Goal: Task Accomplishment & Management: Use online tool/utility

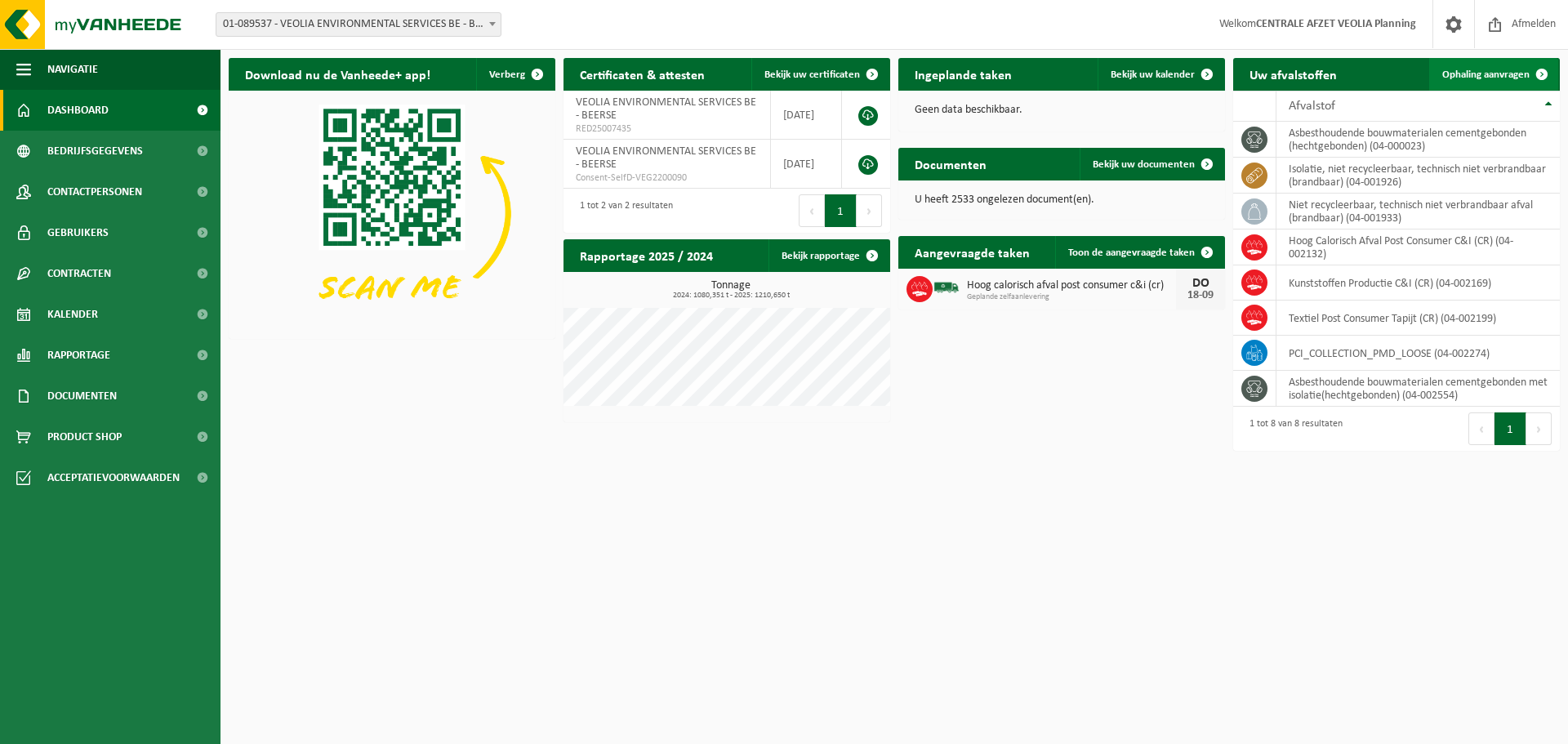
click at [1485, 73] on span "Ophaling aanvragen" at bounding box center [1486, 75] width 87 height 11
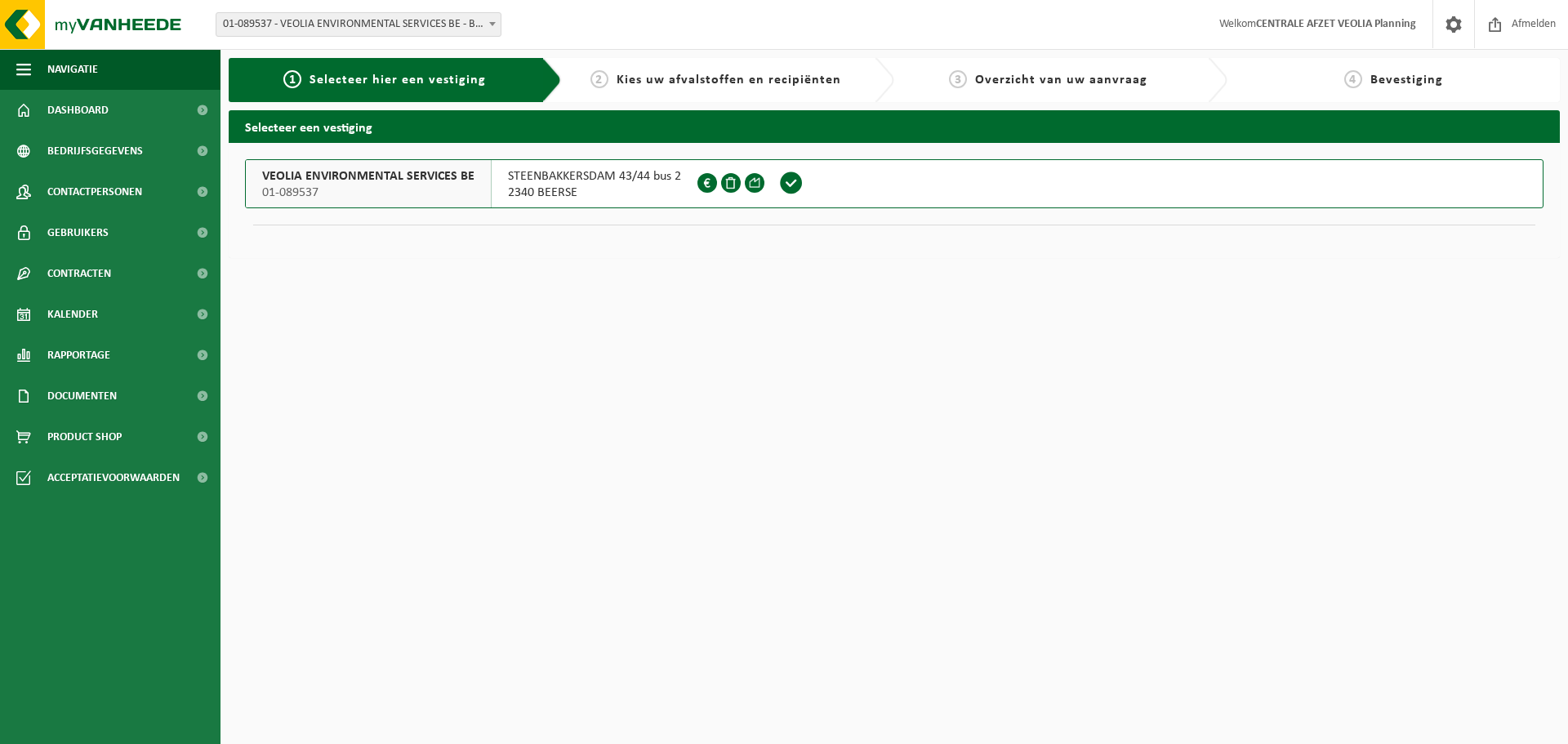
click at [445, 169] on span "VEOLIA ENVIRONMENTAL SERVICES BE" at bounding box center [367, 176] width 212 height 16
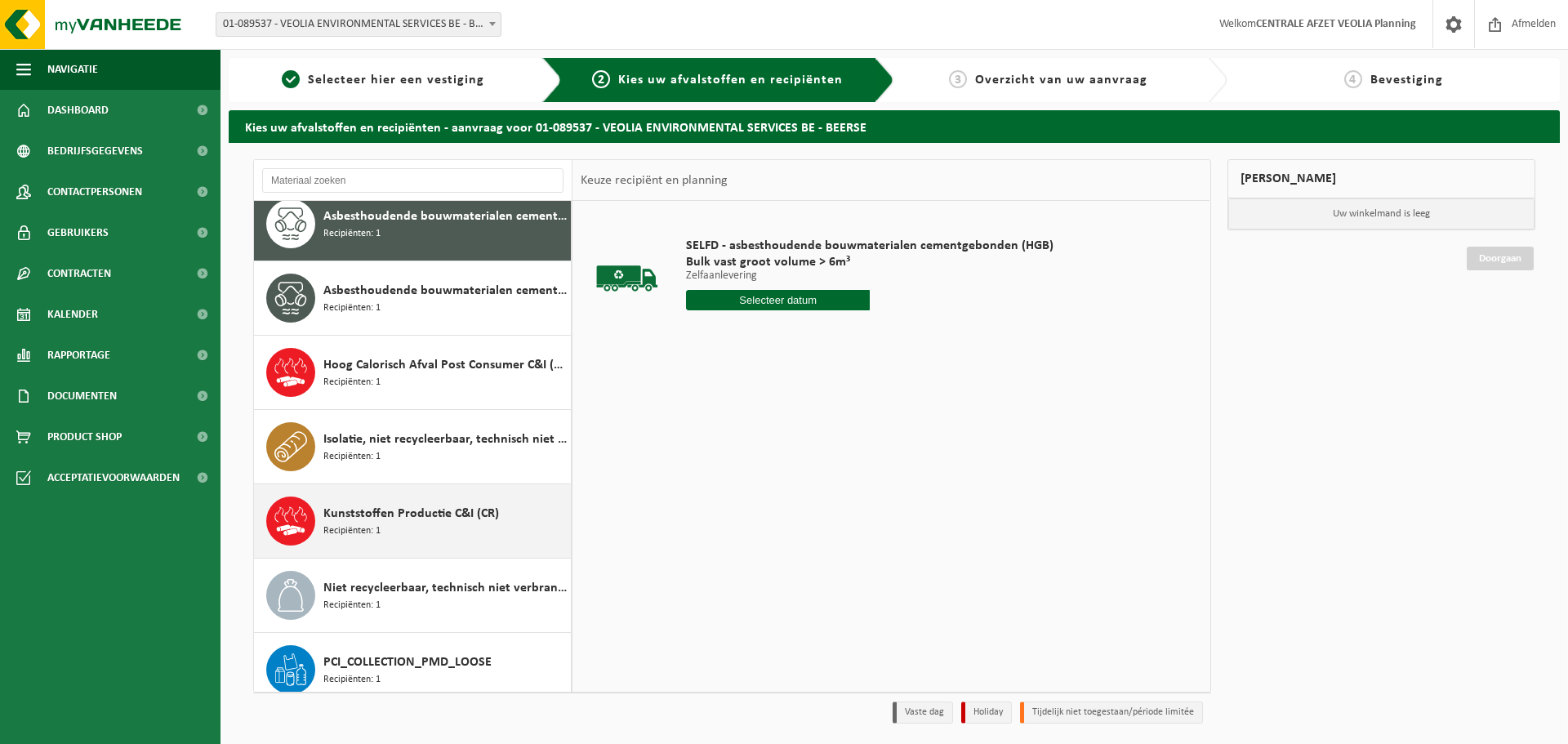
scroll to position [103, 0]
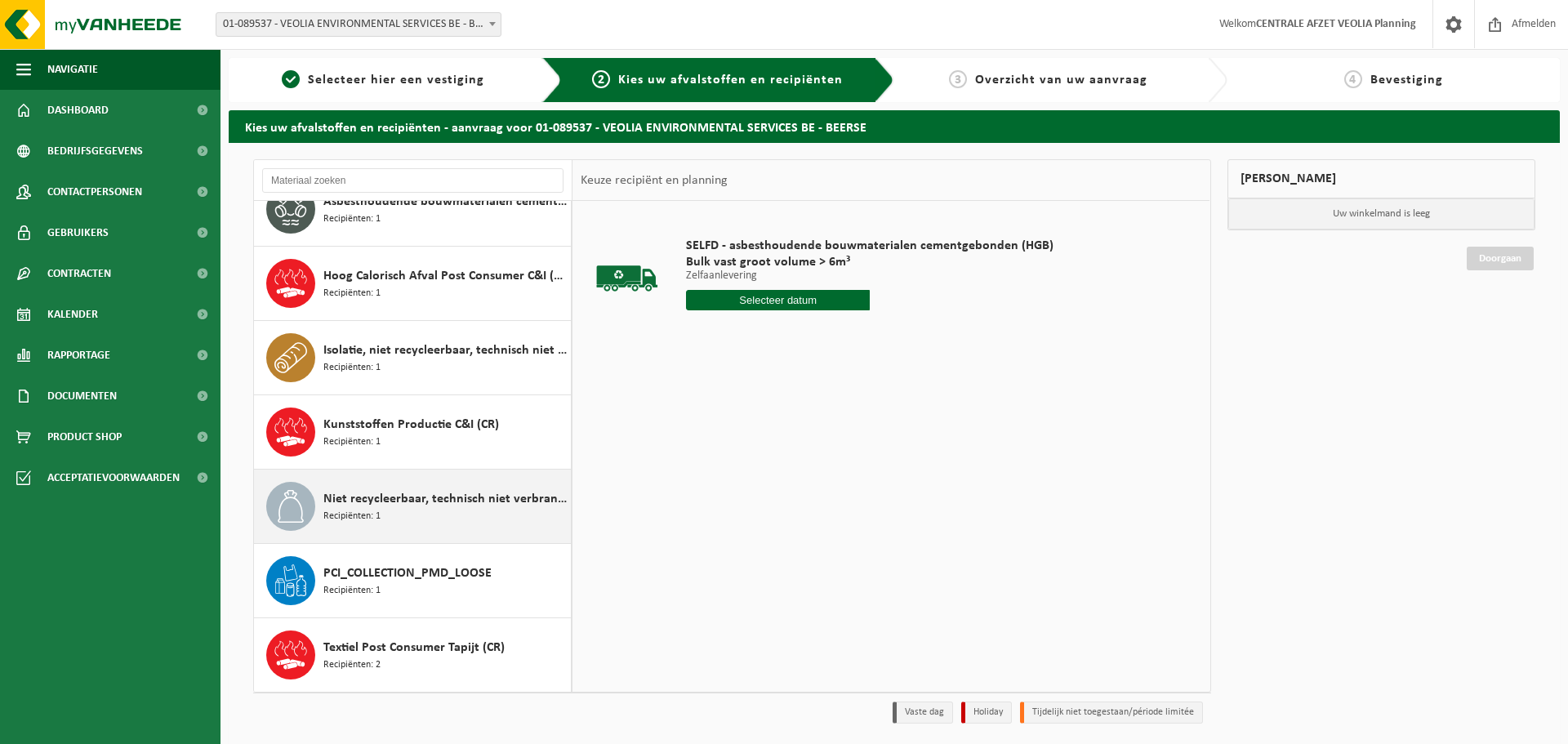
click at [409, 493] on span "Niet recycleerbaar, technisch niet verbrandbaar afval (brandbaar)" at bounding box center [445, 498] width 243 height 19
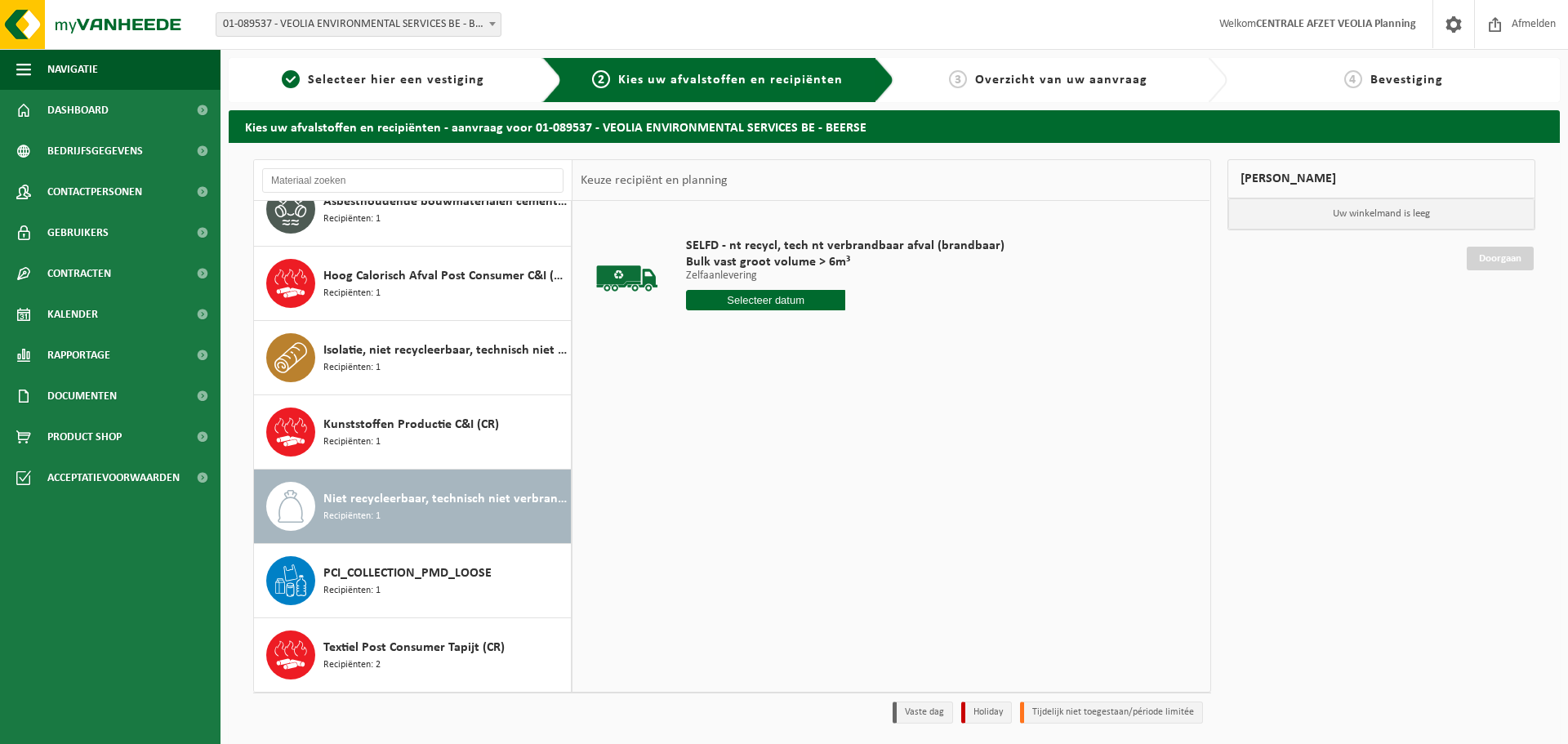
click at [776, 304] on input "text" at bounding box center [766, 300] width 159 height 20
drag, startPoint x: 785, startPoint y: 445, endPoint x: 847, endPoint y: 406, distance: 73.2
click at [785, 445] on div "18" at bounding box center [788, 445] width 29 height 26
type input "Van 2025-09-18"
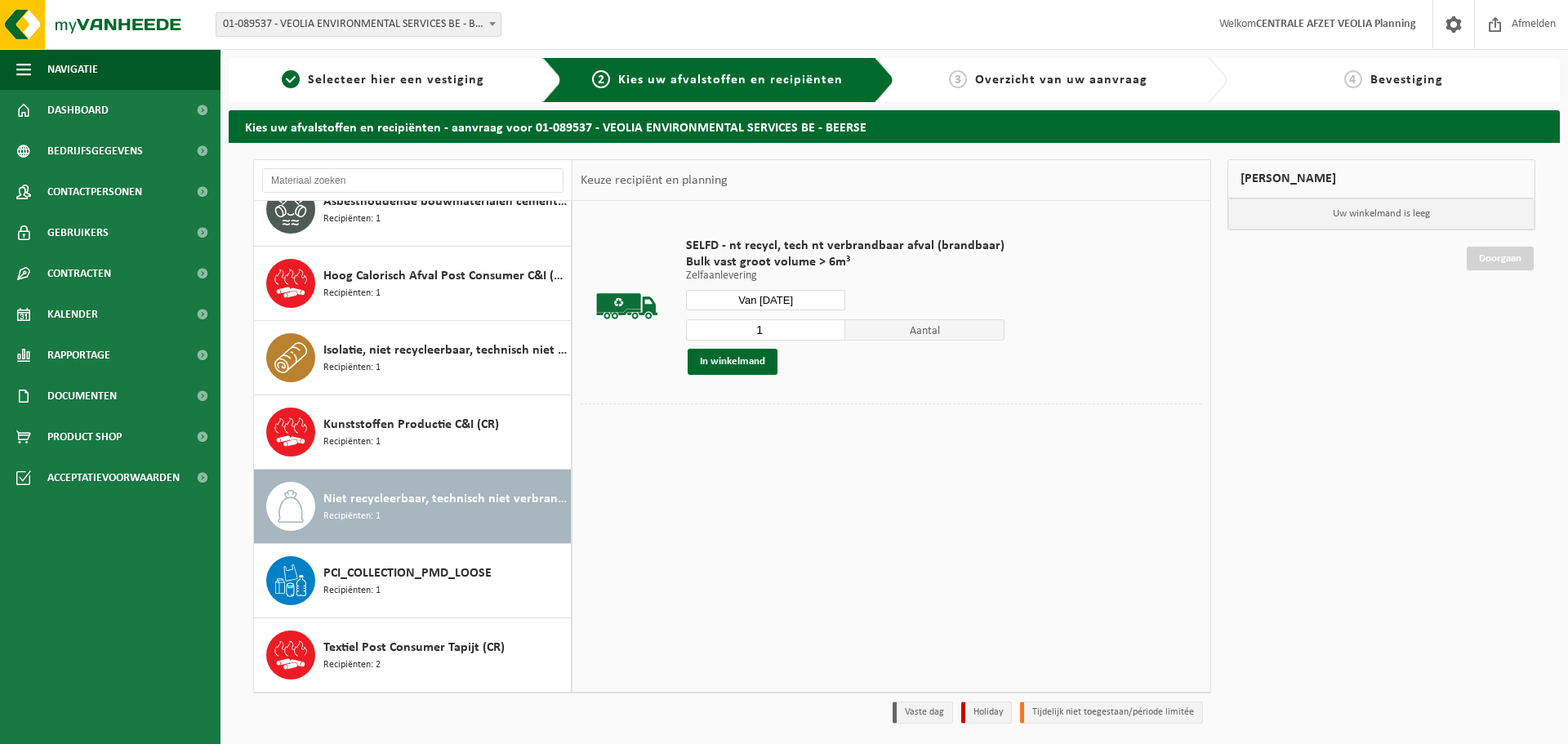
click at [829, 330] on input "1" at bounding box center [766, 330] width 159 height 21
type input "2"
click at [830, 328] on input "2" at bounding box center [766, 330] width 159 height 21
click at [746, 365] on button "In winkelmand" at bounding box center [732, 362] width 90 height 26
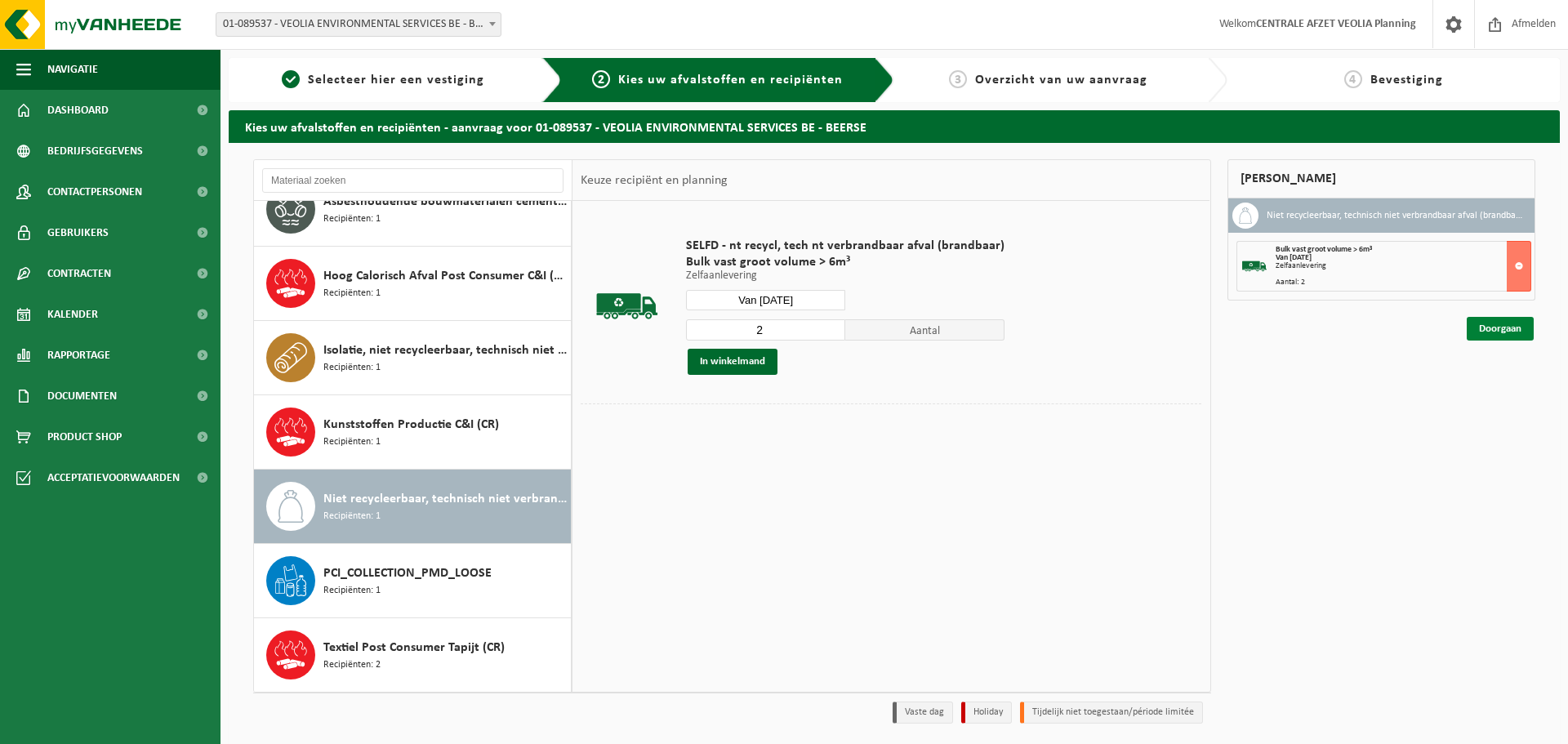
click at [1471, 330] on link "Doorgaan" at bounding box center [1500, 329] width 67 height 23
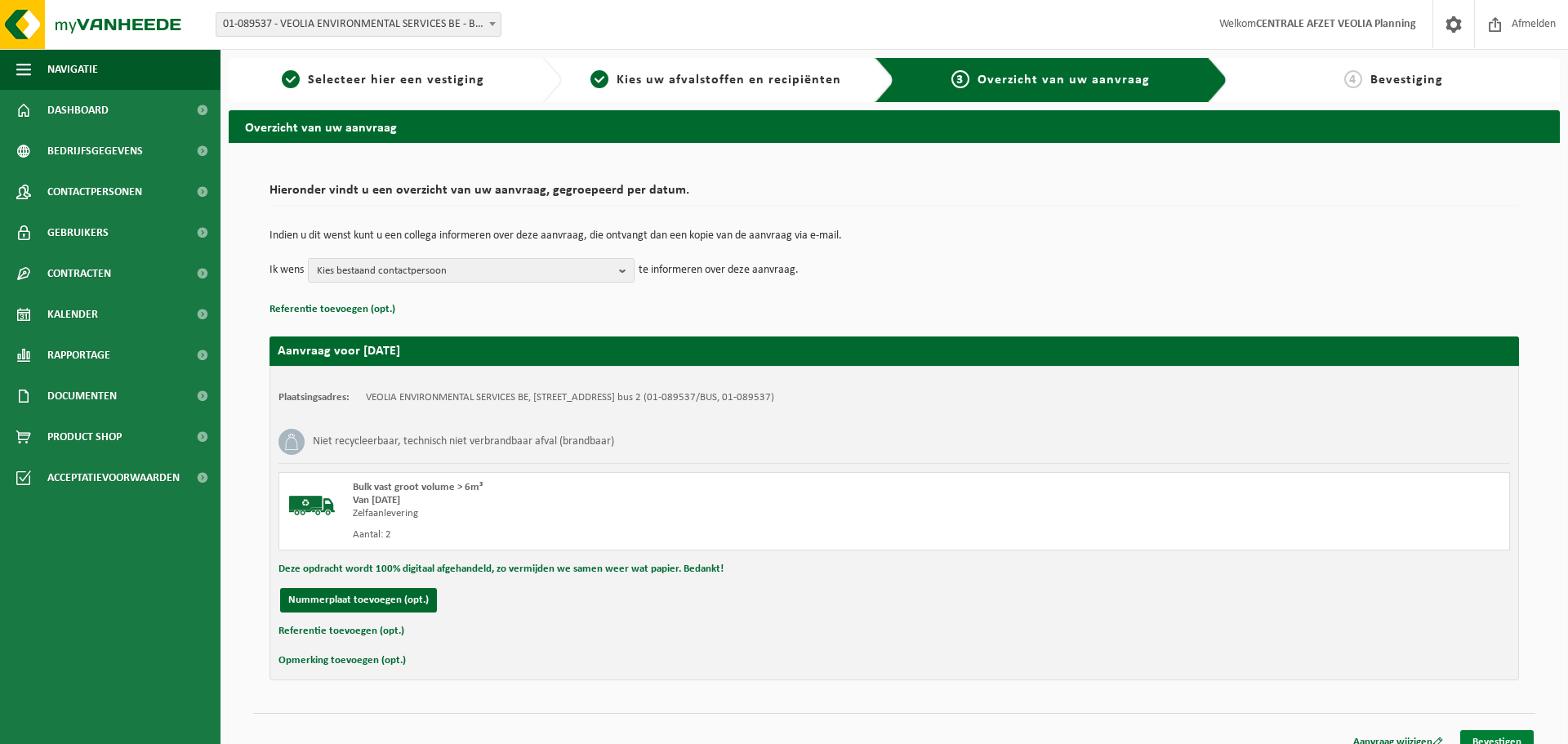
click at [1501, 731] on link "Bevestigen" at bounding box center [1498, 741] width 74 height 23
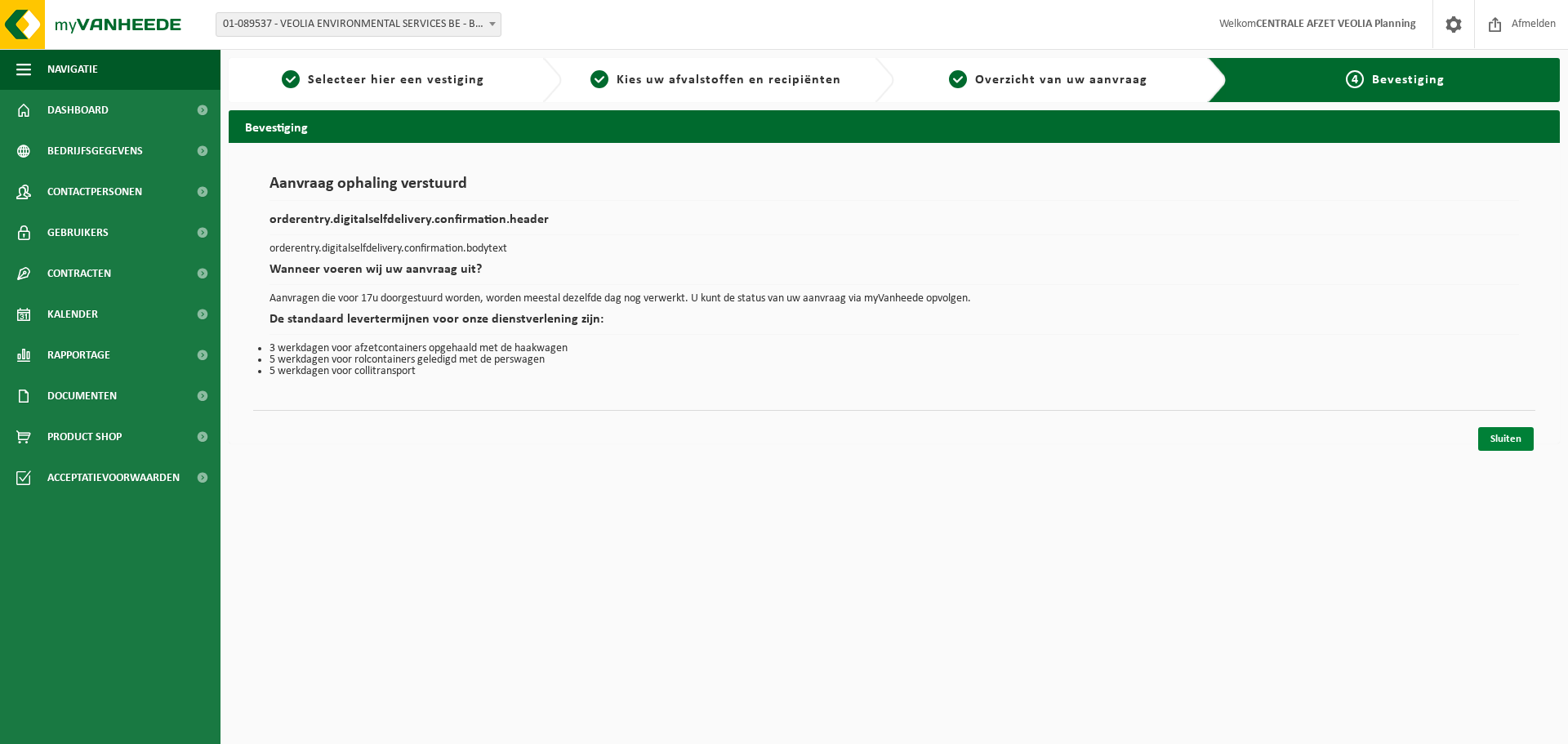
click at [1524, 434] on link "Sluiten" at bounding box center [1506, 439] width 55 height 23
